Goal: Transaction & Acquisition: Obtain resource

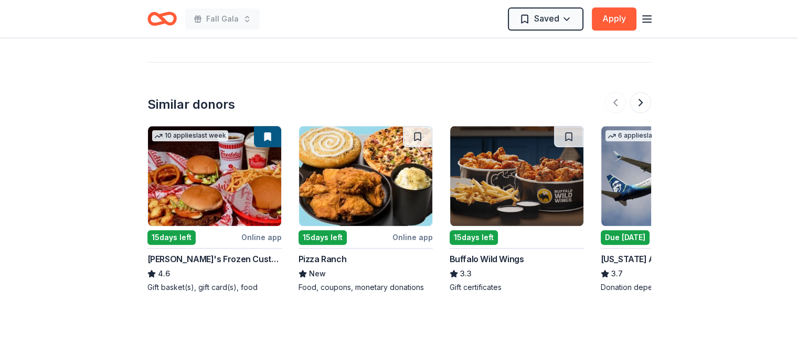
scroll to position [1169, 0]
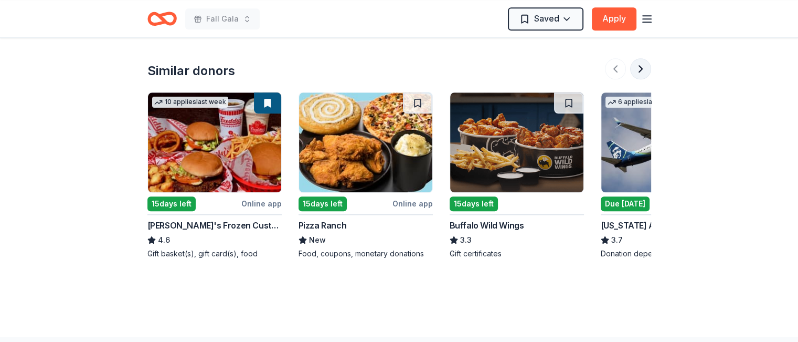
click at [644, 58] on button at bounding box center [640, 68] width 21 height 21
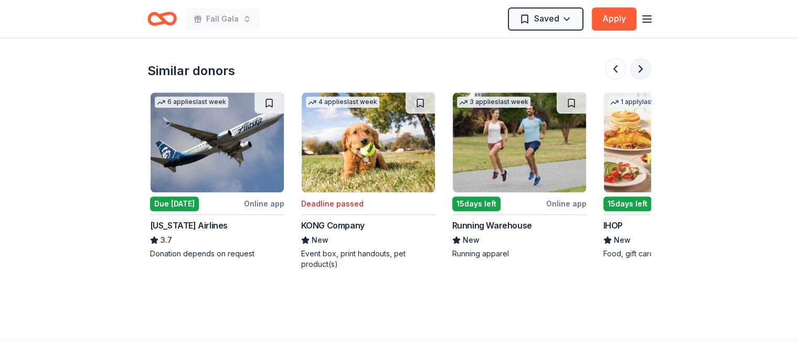
scroll to position [0, 453]
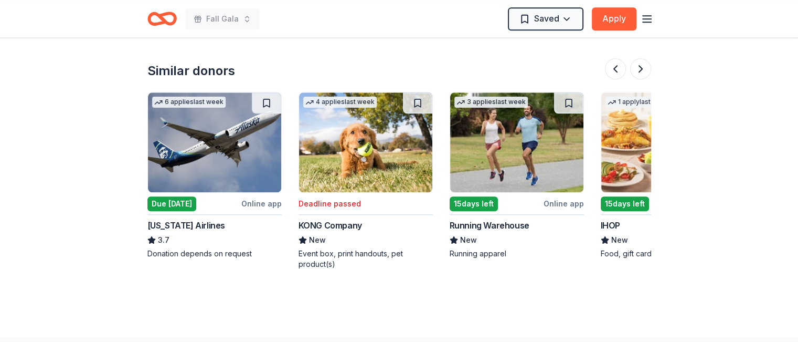
click at [180, 196] on div "Due [DATE]" at bounding box center [171, 203] width 49 height 15
click at [533, 162] on img at bounding box center [516, 142] width 133 height 100
click at [636, 58] on button at bounding box center [640, 68] width 21 height 21
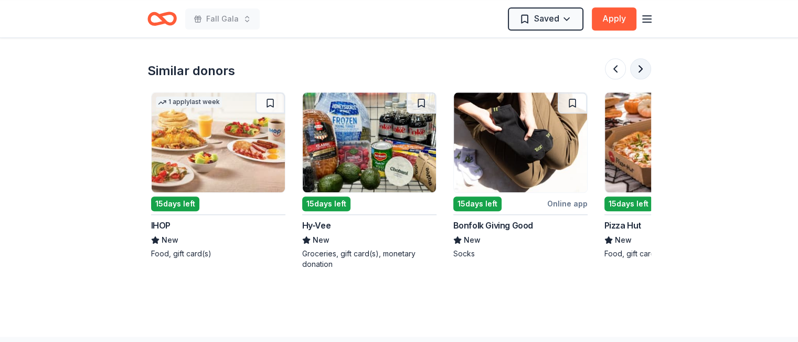
scroll to position [0, 907]
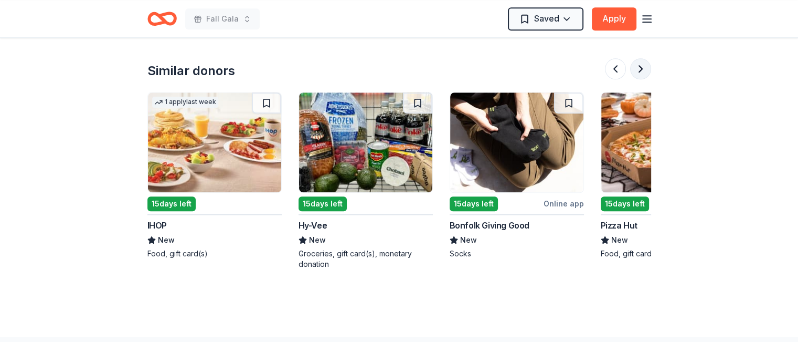
click at [639, 58] on button at bounding box center [640, 68] width 21 height 21
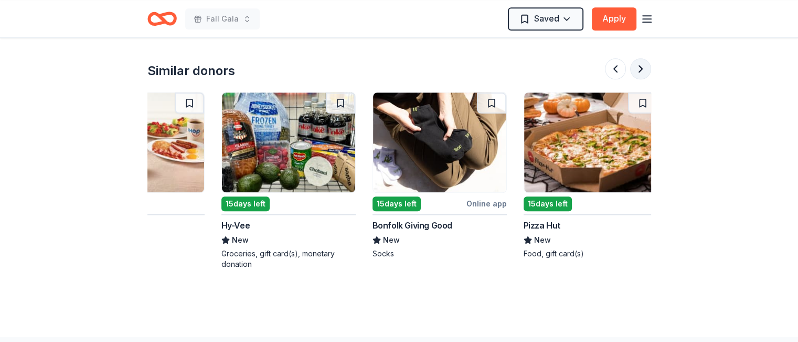
scroll to position [0, 991]
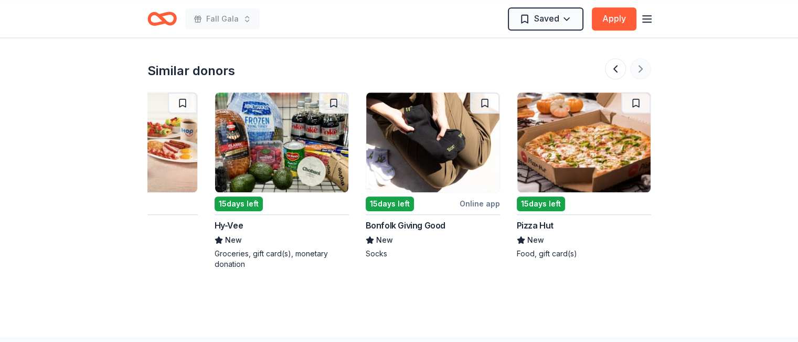
click at [639, 58] on div at bounding box center [628, 68] width 46 height 21
click at [612, 58] on button at bounding box center [615, 68] width 21 height 21
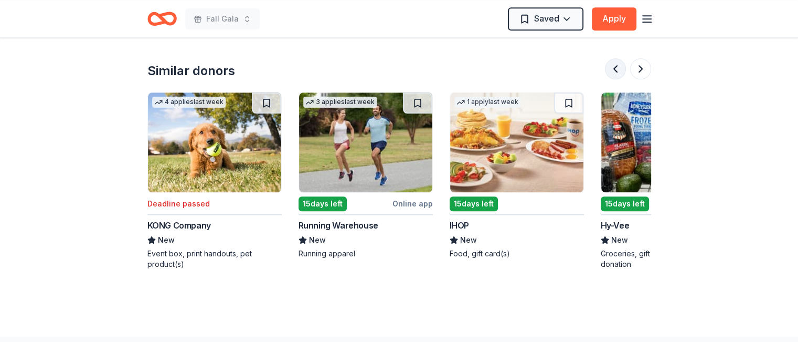
click at [612, 58] on button at bounding box center [615, 68] width 21 height 21
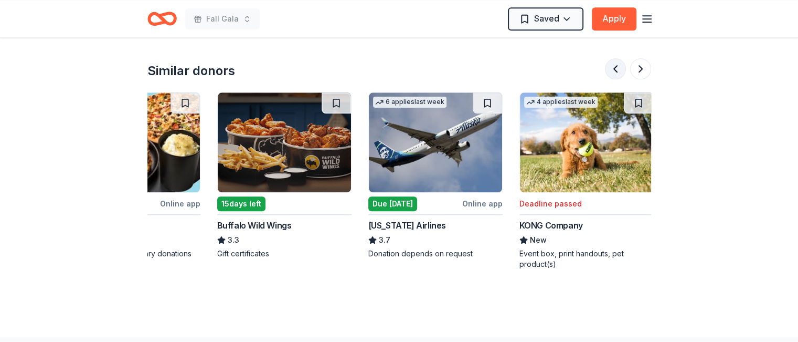
click at [612, 58] on button at bounding box center [615, 68] width 21 height 21
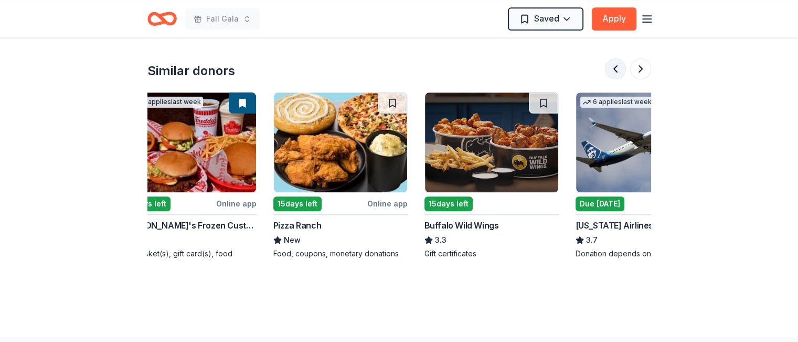
scroll to position [0, 0]
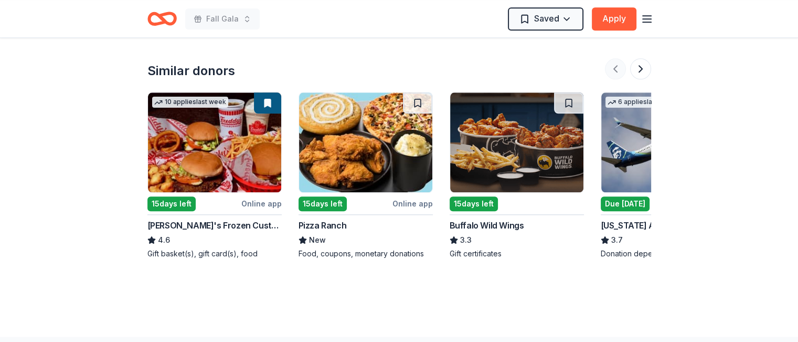
click at [612, 58] on div at bounding box center [628, 68] width 46 height 21
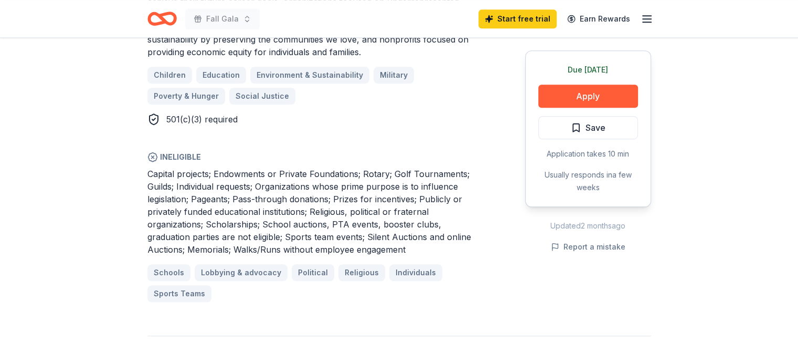
scroll to position [737, 0]
